Goal: Information Seeking & Learning: Learn about a topic

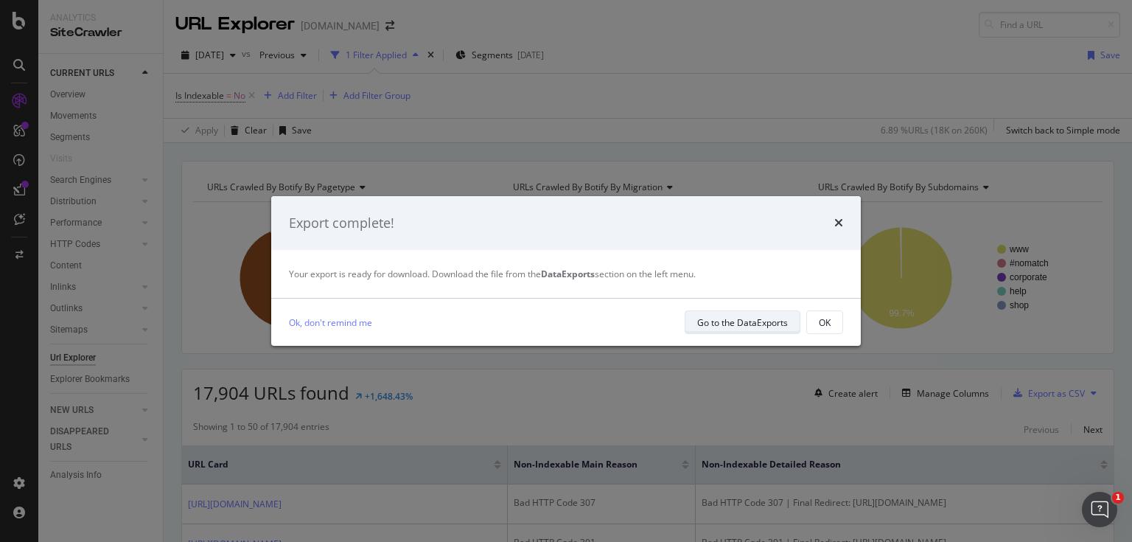
click at [753, 318] on div "Go to the DataExports" at bounding box center [742, 322] width 91 height 13
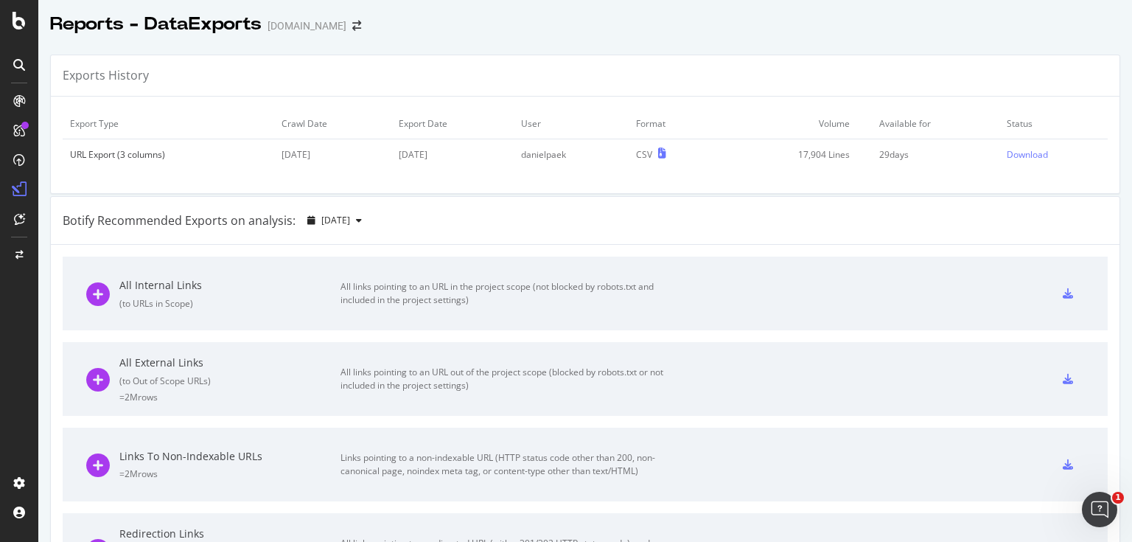
click at [1020, 164] on td "Download" at bounding box center [1053, 154] width 108 height 31
click at [1006, 158] on div "Download" at bounding box center [1026, 154] width 41 height 13
click at [531, 239] on div "Botify Recommended Exports on analysis: [DATE]" at bounding box center [585, 221] width 1068 height 48
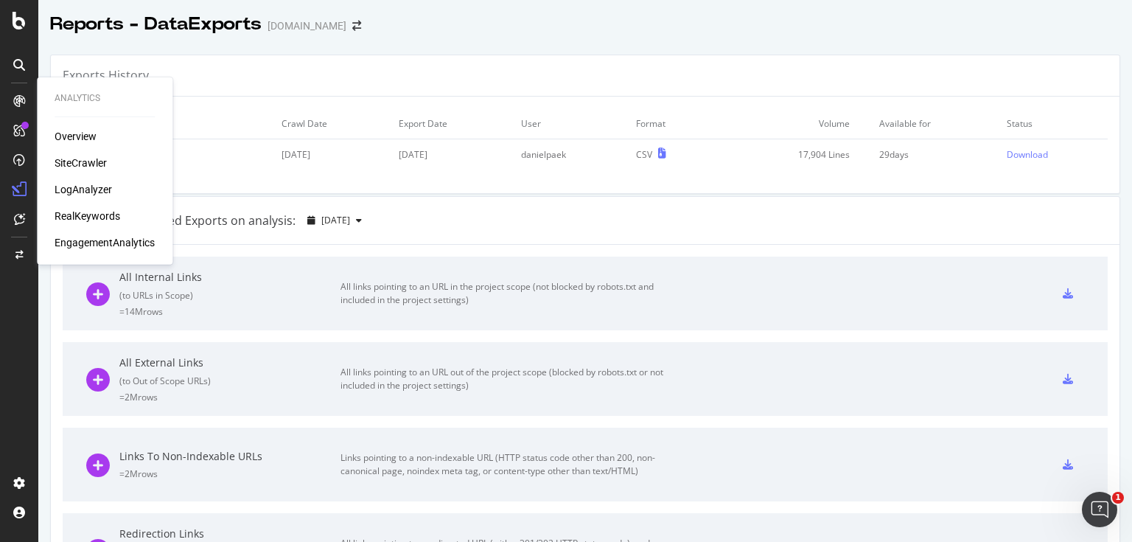
click at [21, 92] on div at bounding box center [19, 101] width 24 height 24
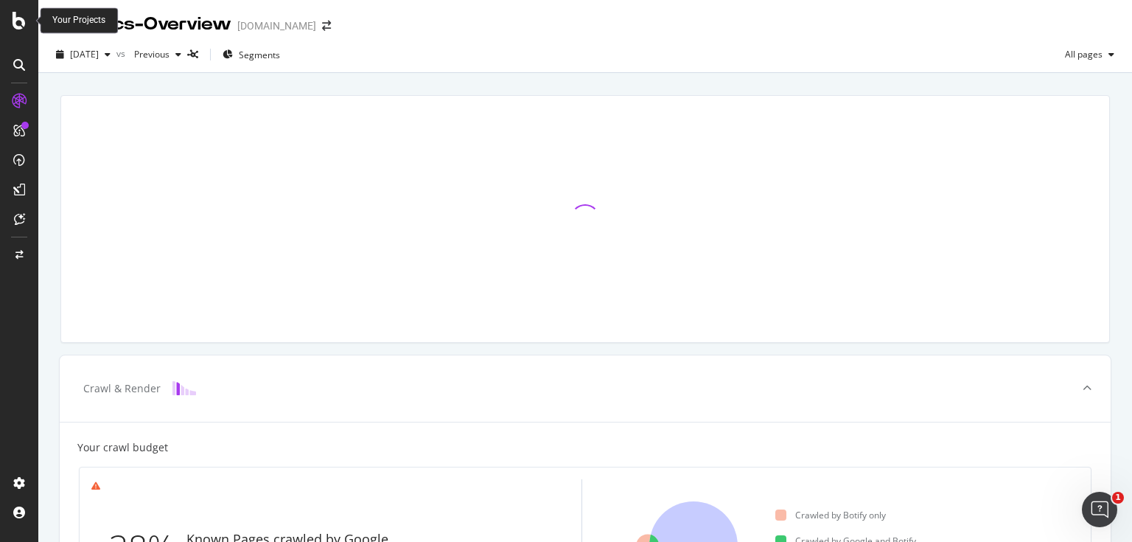
click at [29, 18] on div at bounding box center [18, 21] width 35 height 18
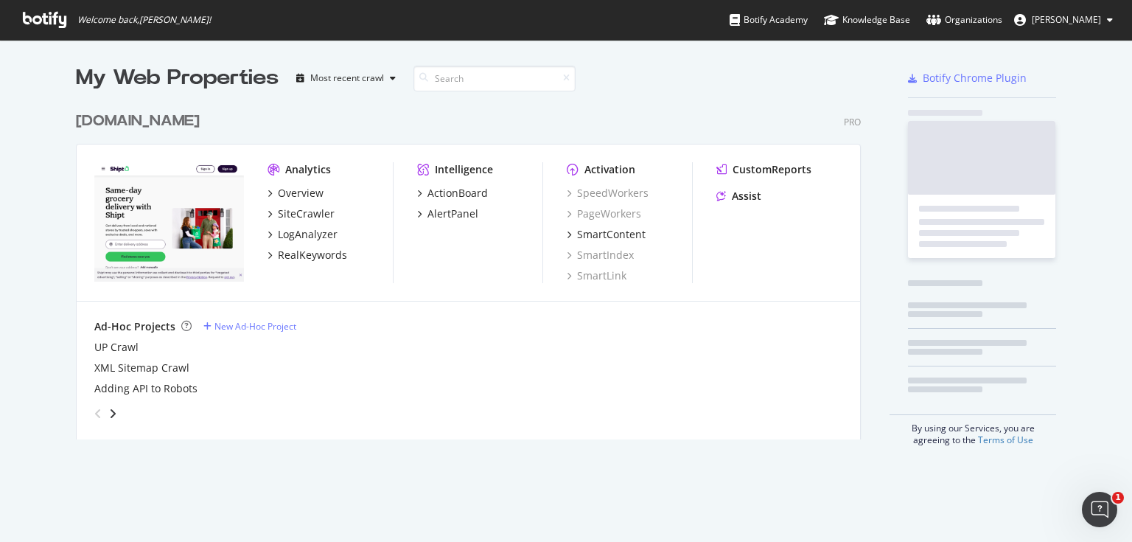
scroll to position [533, 1114]
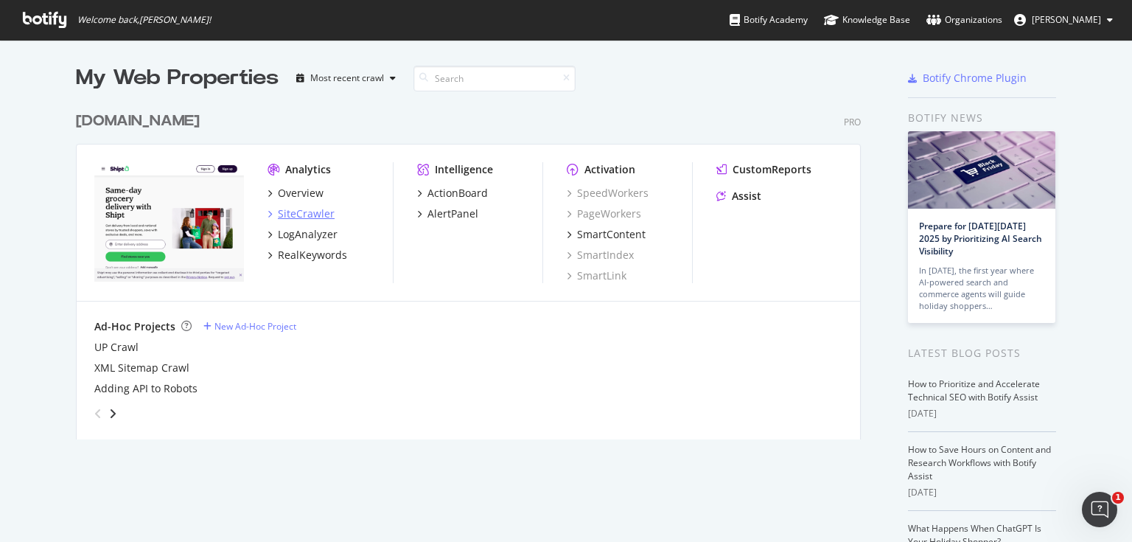
click at [309, 214] on div "SiteCrawler" at bounding box center [306, 213] width 57 height 15
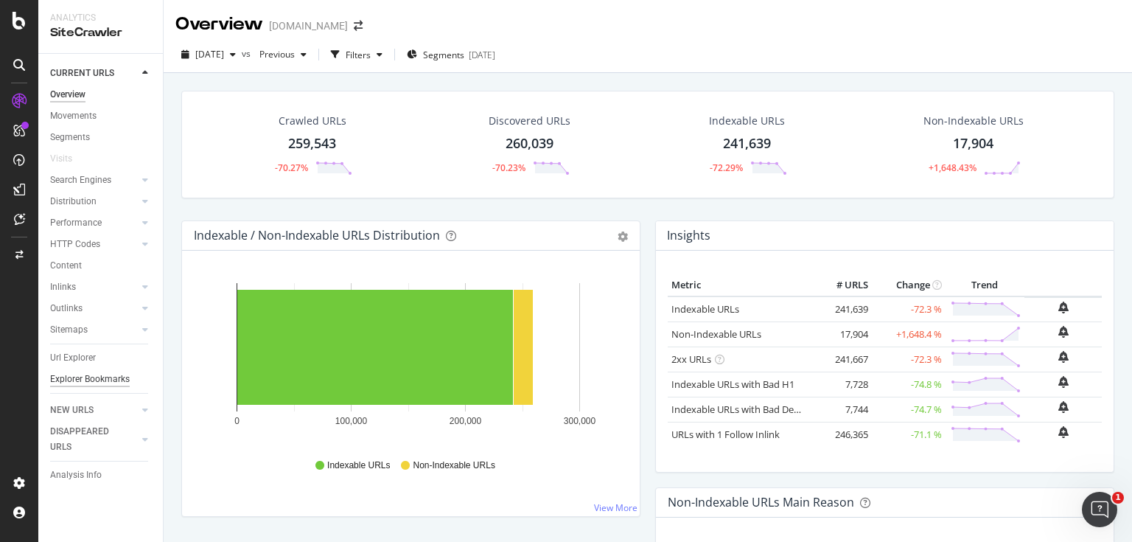
click at [101, 384] on div "Explorer Bookmarks" at bounding box center [90, 378] width 80 height 15
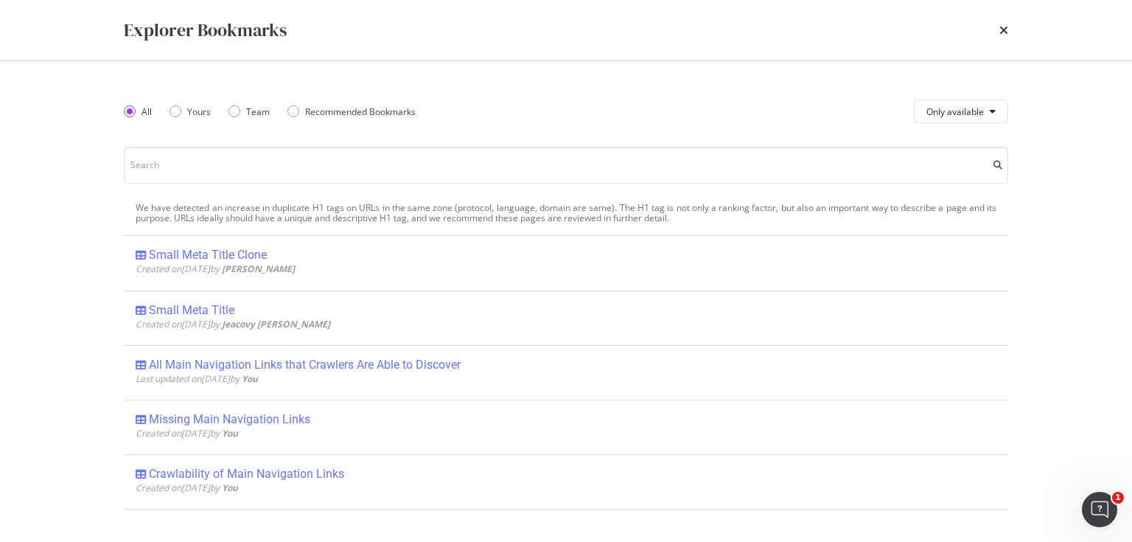
scroll to position [2, 0]
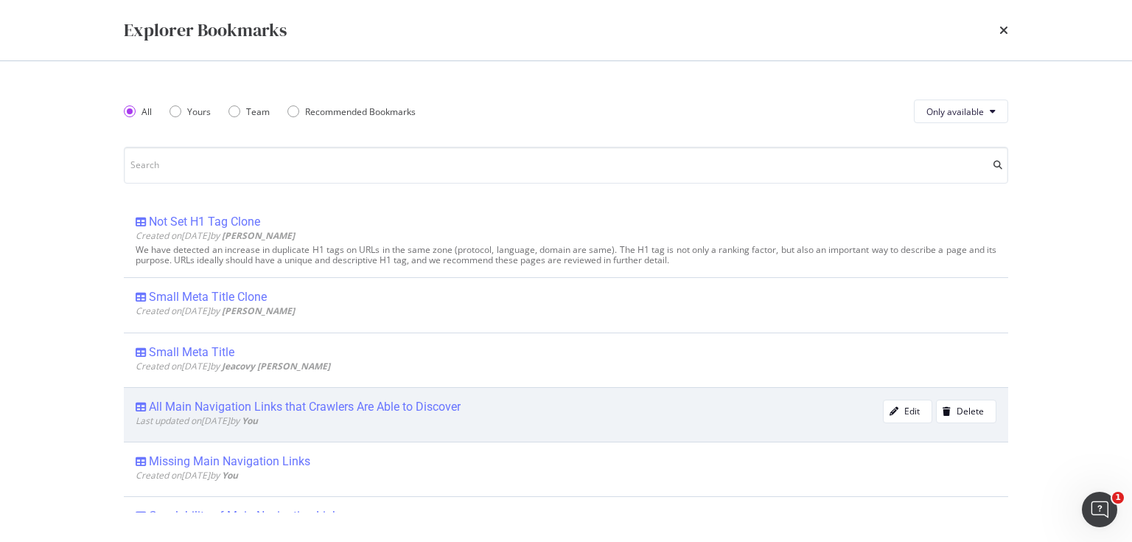
click at [427, 407] on div "All Main Navigation Links that Crawlers Are Able to Discover" at bounding box center [305, 406] width 312 height 15
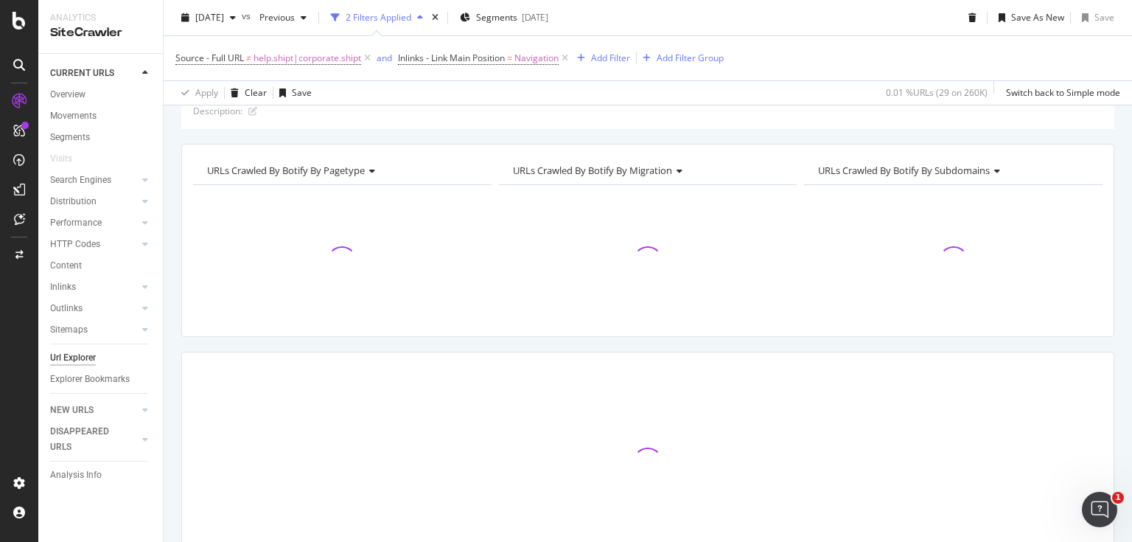
scroll to position [69, 0]
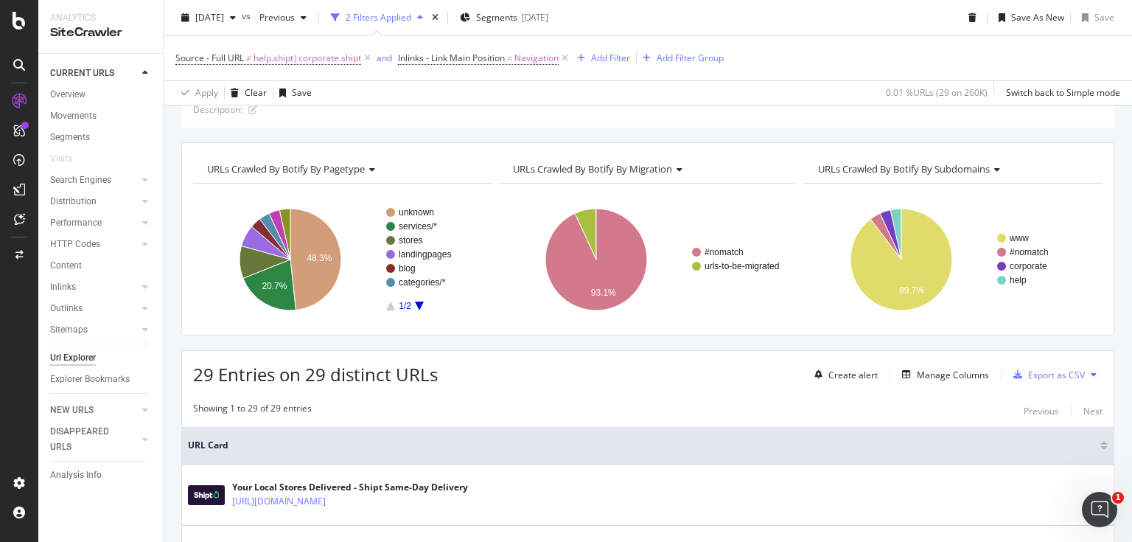
drag, startPoint x: 382, startPoint y: 139, endPoint x: 375, endPoint y: 232, distance: 93.9
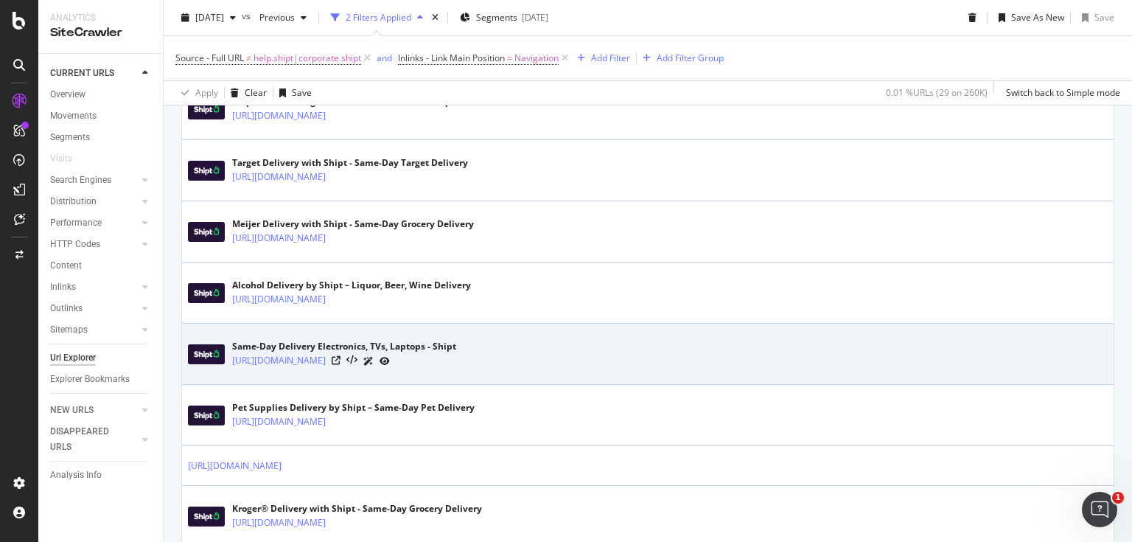
scroll to position [1514, 0]
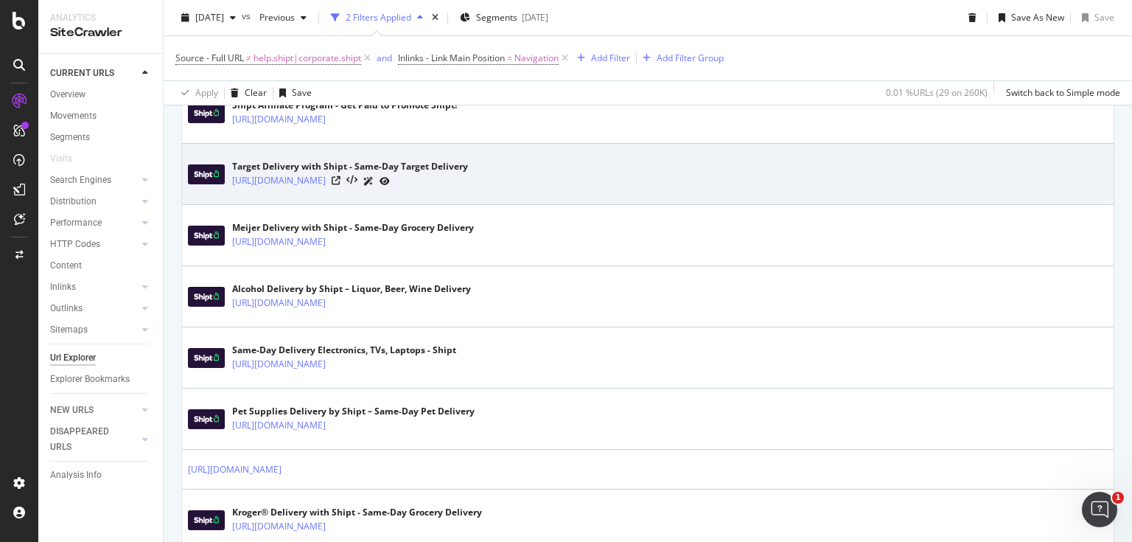
click at [628, 199] on td "Target Delivery with Shipt - Same-Day Target Delivery [URL][DOMAIN_NAME]" at bounding box center [647, 174] width 931 height 61
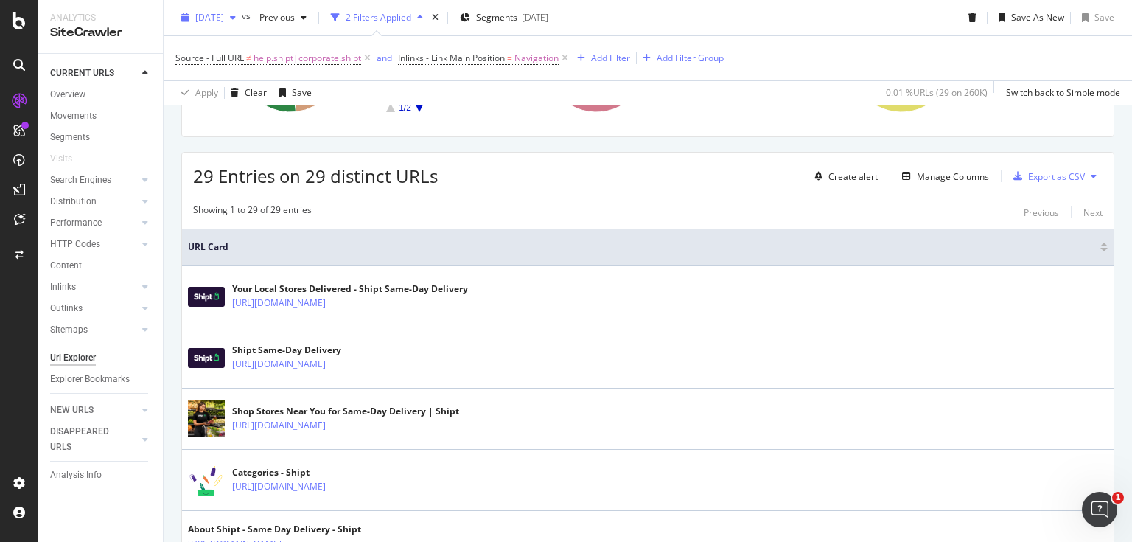
scroll to position [0, 0]
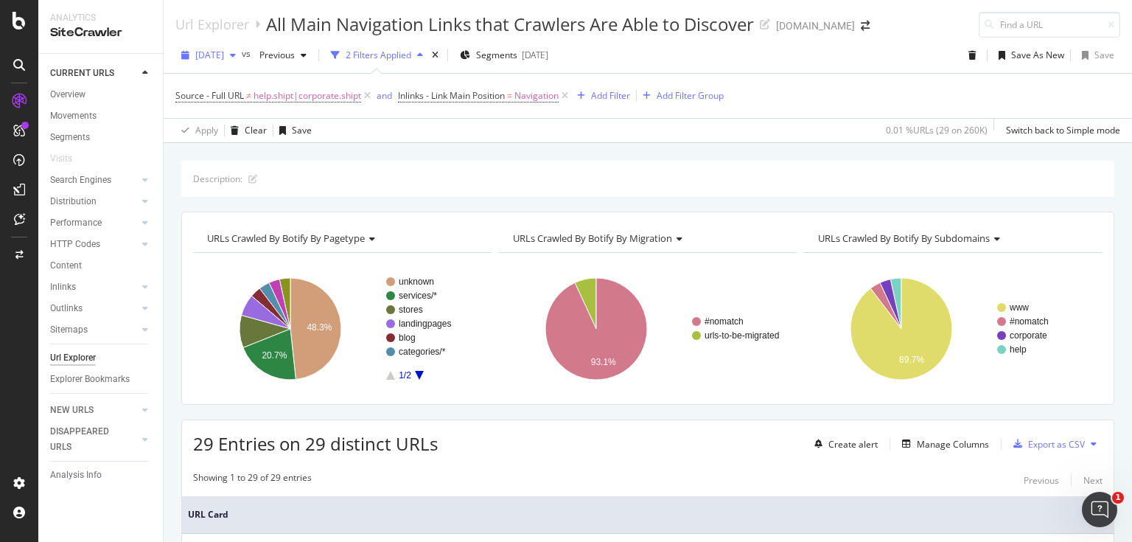
click at [242, 45] on div "[DATE]" at bounding box center [208, 55] width 66 height 22
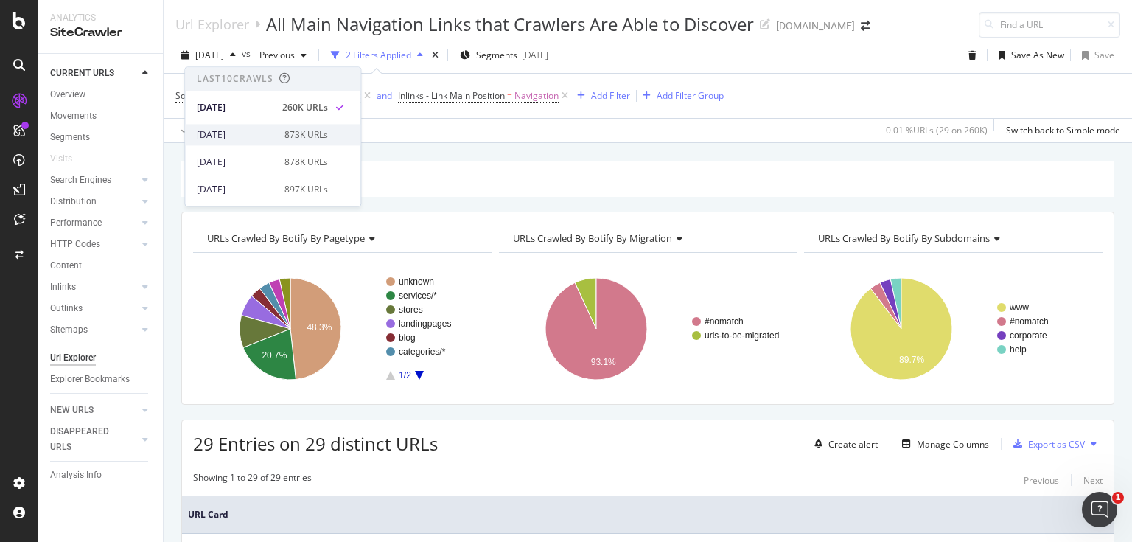
click at [244, 132] on div "[DATE]" at bounding box center [236, 134] width 79 height 13
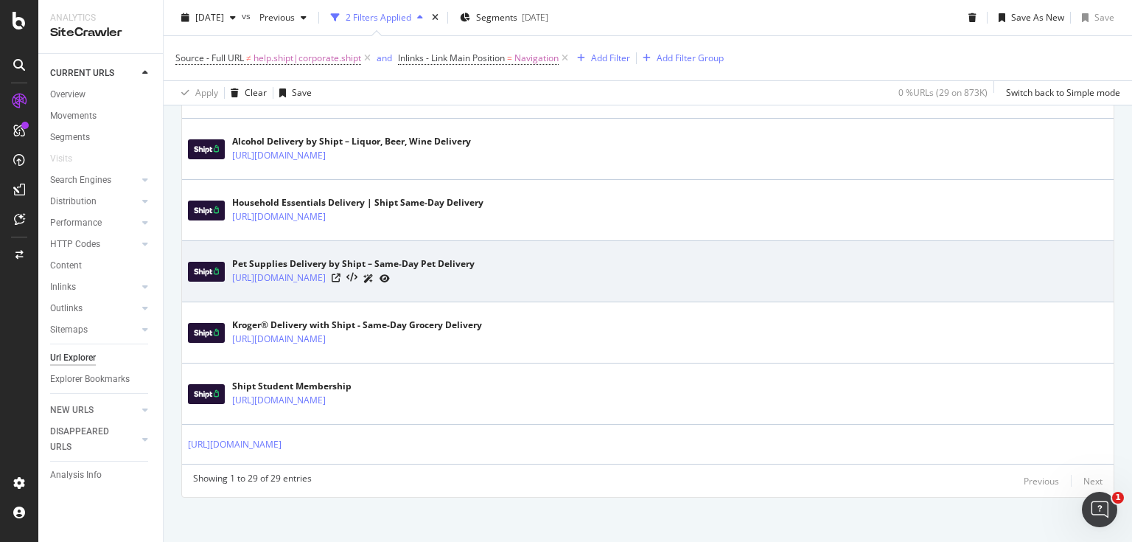
scroll to position [1761, 0]
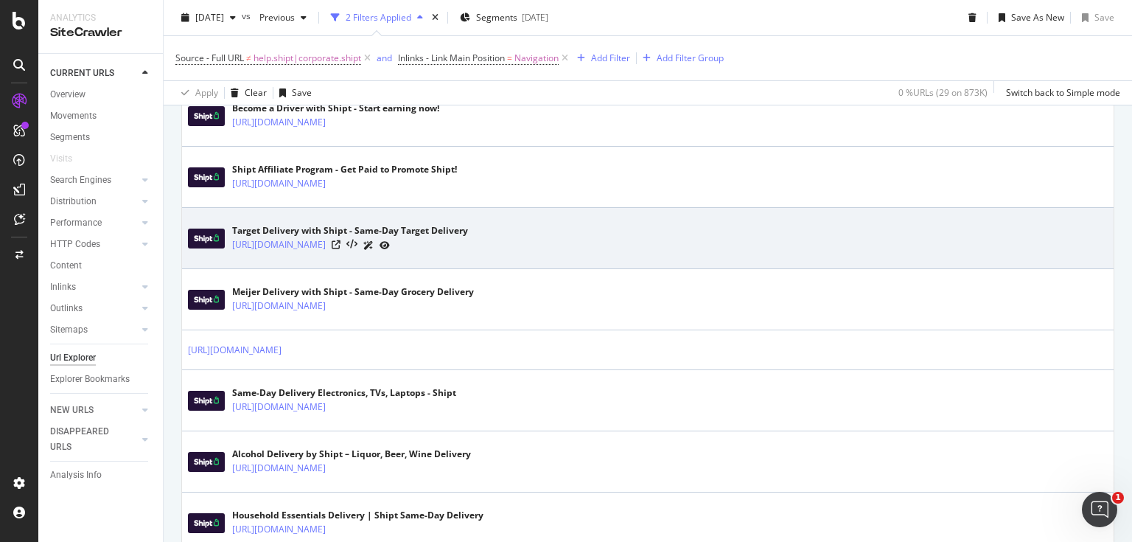
drag, startPoint x: 636, startPoint y: 316, endPoint x: 624, endPoint y: 230, distance: 87.0
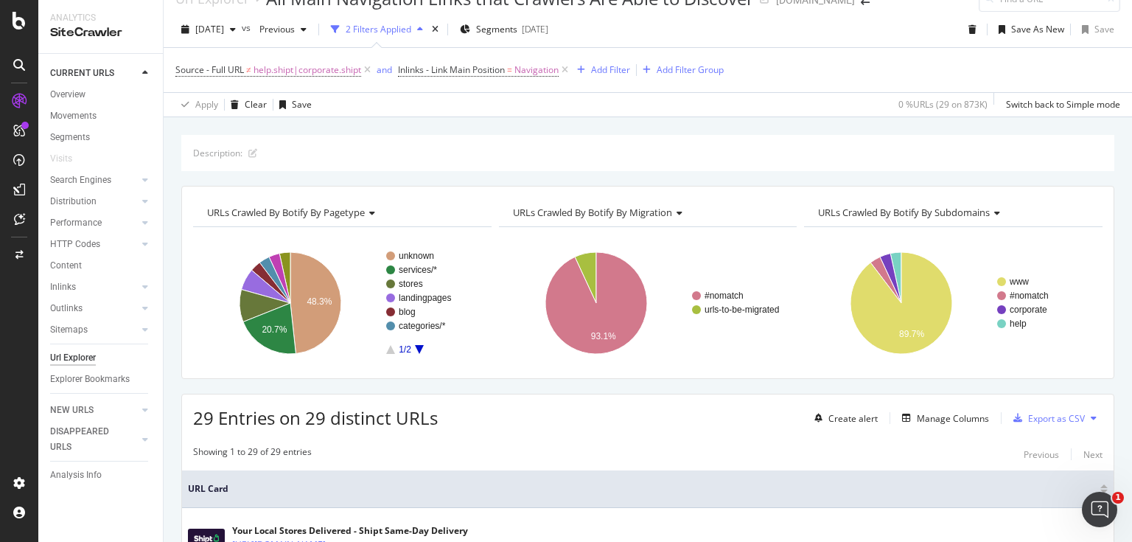
scroll to position [43, 0]
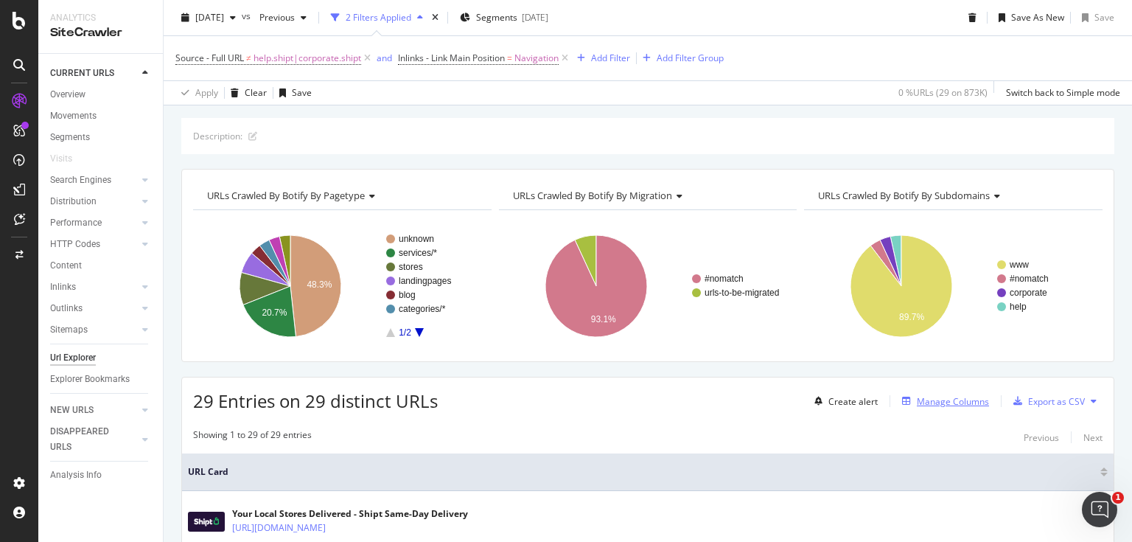
click at [902, 401] on icon "button" at bounding box center [906, 400] width 9 height 9
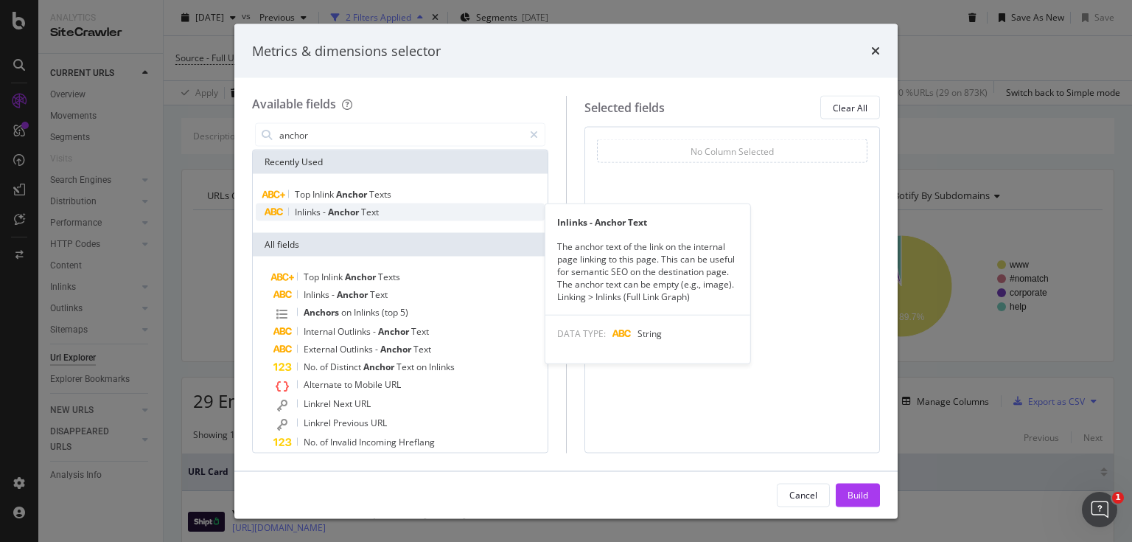
type input "anchor"
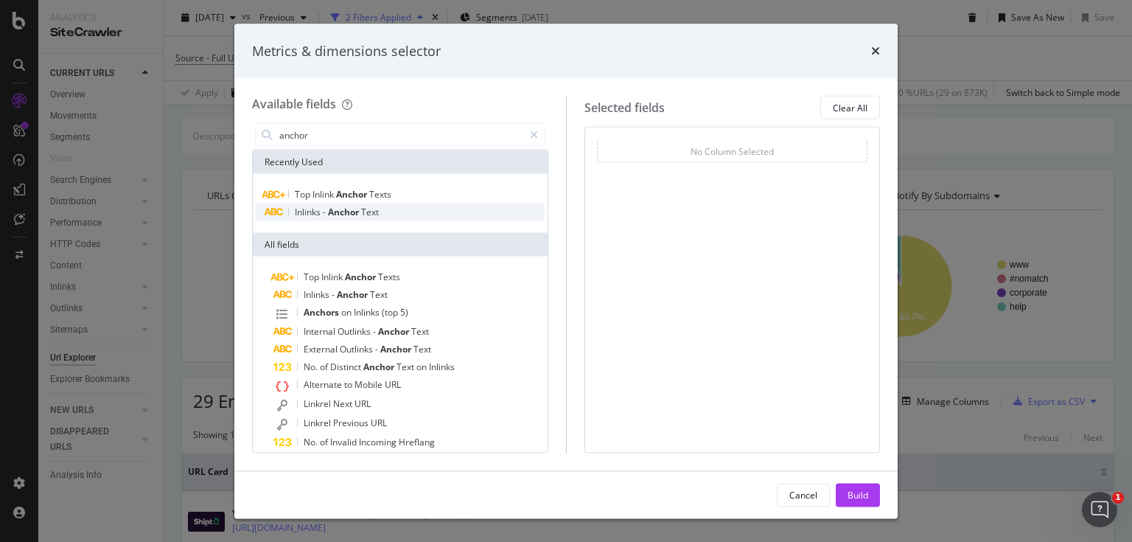
click at [392, 206] on div "Inlinks - Anchor Text" at bounding box center [400, 212] width 289 height 18
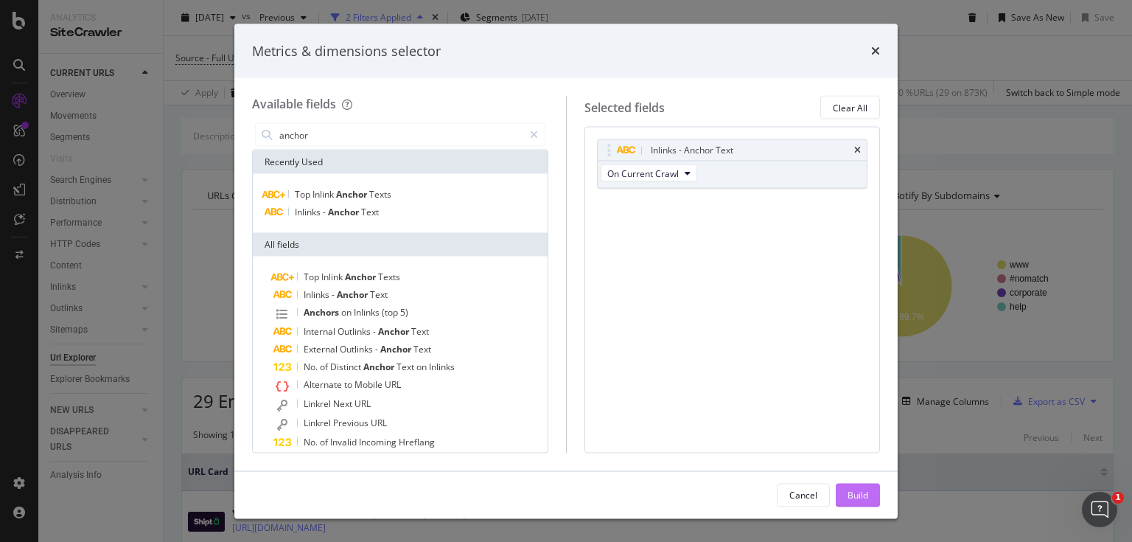
click at [853, 492] on div "Build" at bounding box center [857, 494] width 21 height 13
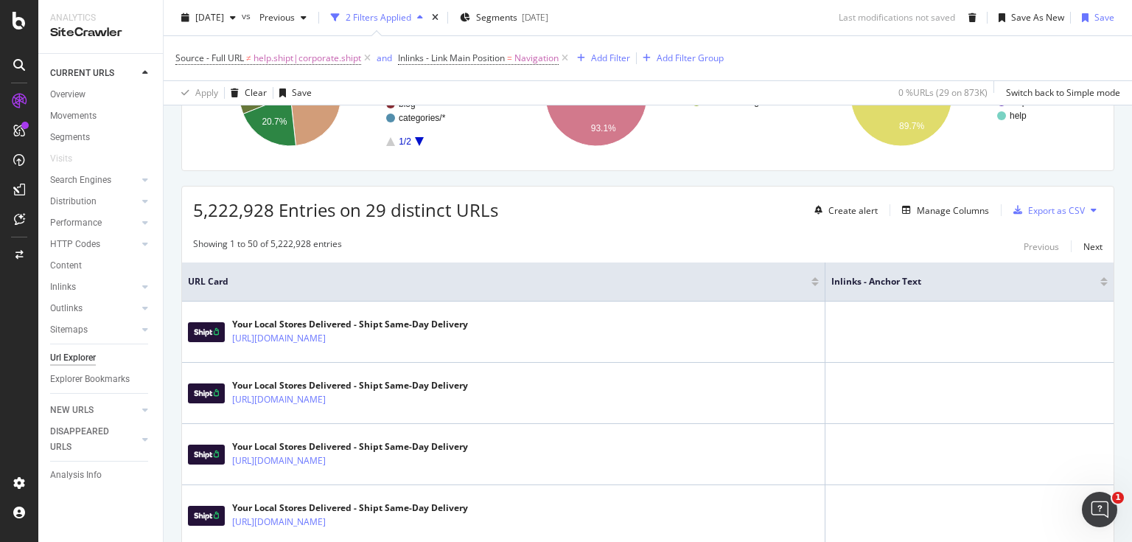
scroll to position [239, 0]
